Goal: Transaction & Acquisition: Purchase product/service

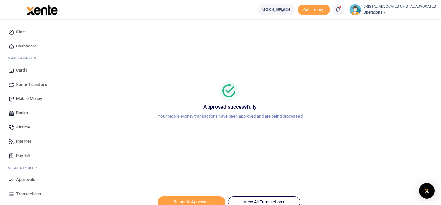
click at [32, 98] on span "Mobile Money" at bounding box center [29, 99] width 26 height 6
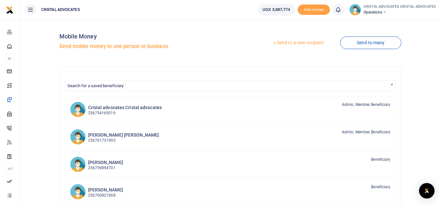
click at [289, 45] on link "Send to a new recipient" at bounding box center [298, 43] width 84 height 12
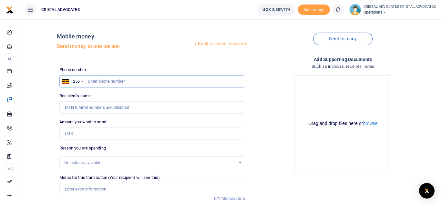
click at [105, 82] on input "text" at bounding box center [152, 81] width 186 height 12
type input "773767592"
type input "Simon Peter Senkungu"
type input "773767592"
click at [80, 132] on input "Amount you want to send" at bounding box center [152, 134] width 186 height 12
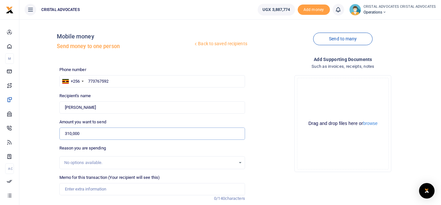
type input "310,000"
click at [85, 190] on input "Memo for this transaction (Your recipient will see this)" at bounding box center [152, 189] width 186 height 12
paste input "Facilitation to the KMP Commander to open up an investigative enquiry into a ma…"
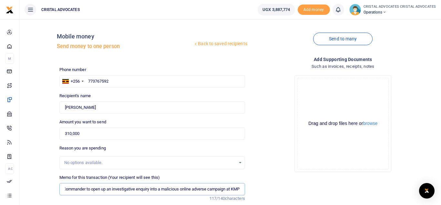
type input "Facilitation to the KMP Commander to open up an investigative enquiry into a ma…"
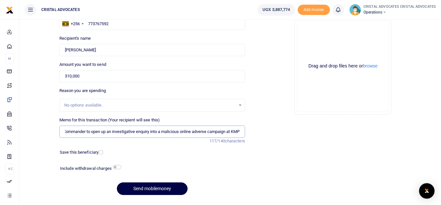
scroll to position [75, 0]
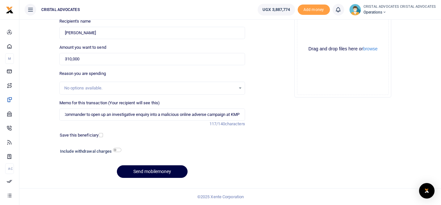
click at [152, 165] on div "Phone number +256 Uganda +256 773767592 Phone is required. Recipient's name Fou…" at bounding box center [152, 87] width 191 height 191
click at [152, 168] on button "Send mobilemoney" at bounding box center [152, 171] width 71 height 13
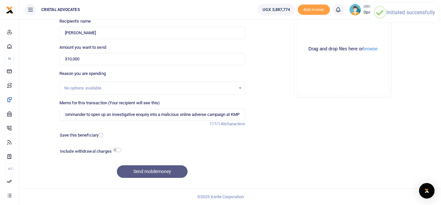
click at [152, 168] on div "Send mobilemoney" at bounding box center [152, 171] width 186 height 13
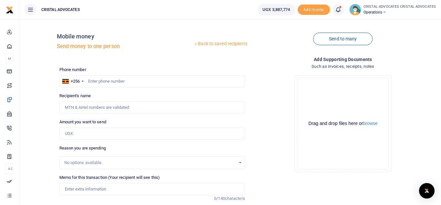
click at [340, 11] on icon at bounding box center [338, 9] width 6 height 7
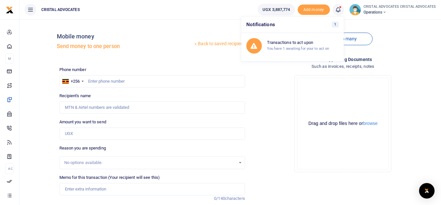
click at [340, 11] on icon at bounding box center [338, 9] width 6 height 7
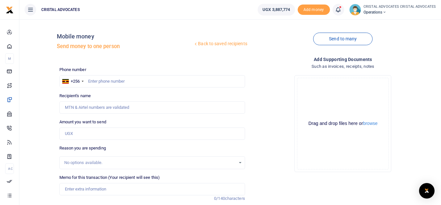
click at [340, 11] on icon at bounding box center [338, 9] width 6 height 7
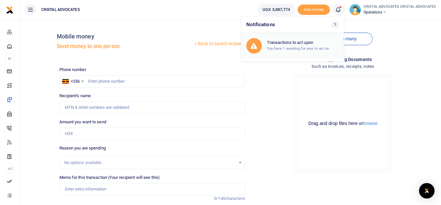
click at [303, 48] on small "You have 1 awaiting for your to act on" at bounding box center [298, 48] width 62 height 5
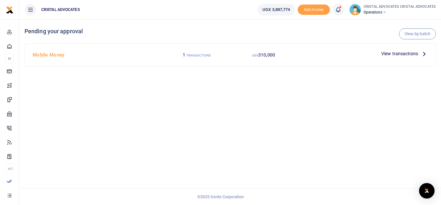
click at [411, 54] on span "View transactions" at bounding box center [399, 53] width 37 height 7
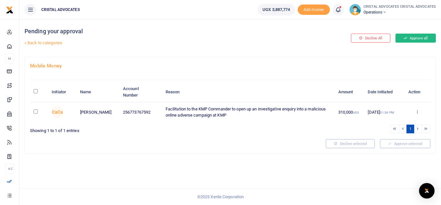
click at [420, 38] on button "Approve all" at bounding box center [416, 38] width 40 height 9
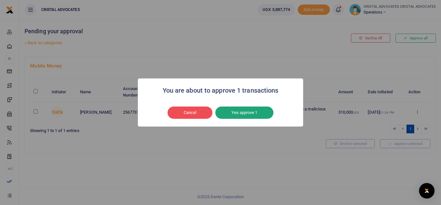
click at [256, 111] on button "Yes approve 1" at bounding box center [244, 113] width 58 height 12
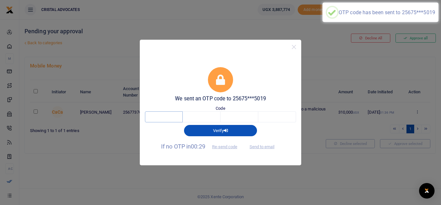
click at [159, 118] on input "text" at bounding box center [164, 116] width 38 height 11
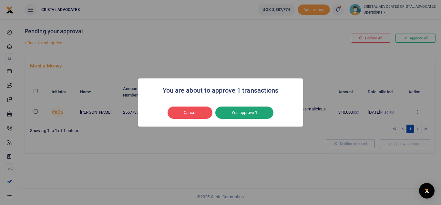
click at [251, 110] on button "Yes approve 1" at bounding box center [244, 113] width 58 height 12
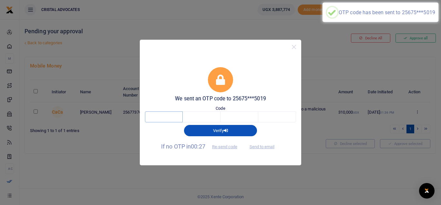
click at [164, 121] on input "text" at bounding box center [164, 116] width 38 height 11
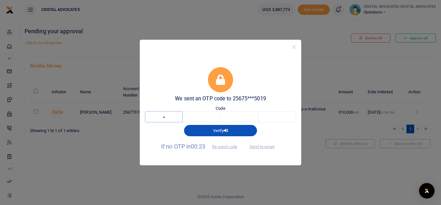
type input "2"
type input "6"
type input "1"
type input "3"
